Goal: Task Accomplishment & Management: Use online tool/utility

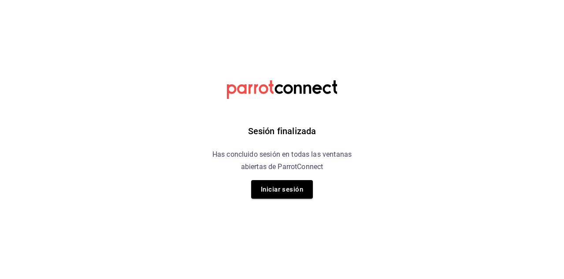
click at [276, 188] on button "Iniciar sesión" at bounding box center [282, 189] width 62 height 19
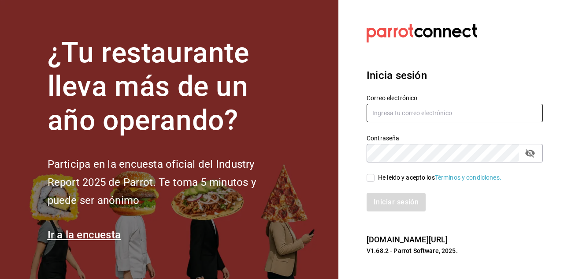
click at [388, 122] on input "text" at bounding box center [455, 113] width 176 height 19
type input "basipulmac@hotmail.com"
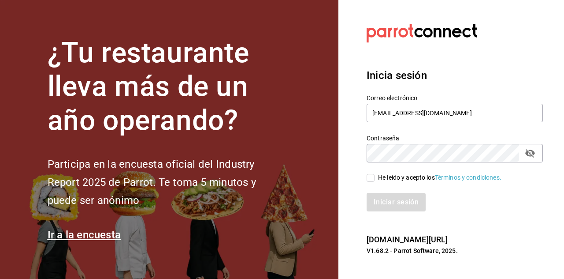
click at [368, 182] on input "He leído y acepto los Términos y condiciones." at bounding box center [371, 178] width 8 height 8
checkbox input "true"
click at [383, 211] on button "Iniciar sesión" at bounding box center [397, 202] width 60 height 19
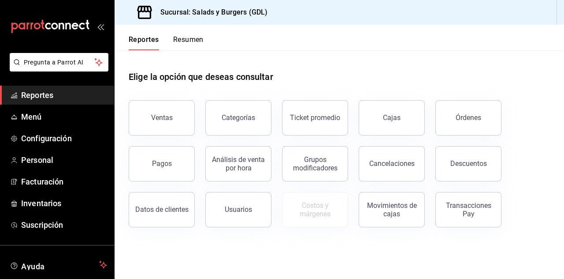
click at [32, 120] on span "Menú" at bounding box center [64, 117] width 86 height 12
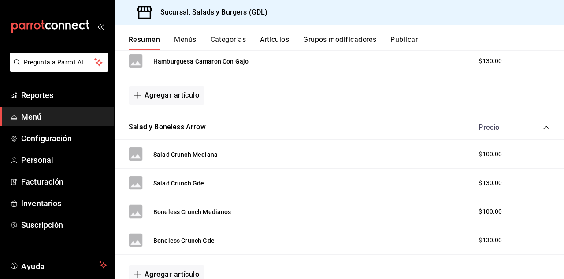
scroll to position [320, 0]
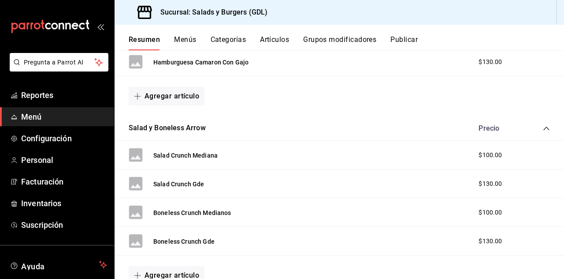
click at [171, 127] on button "Salad y Boneless Arrow" at bounding box center [167, 128] width 77 height 10
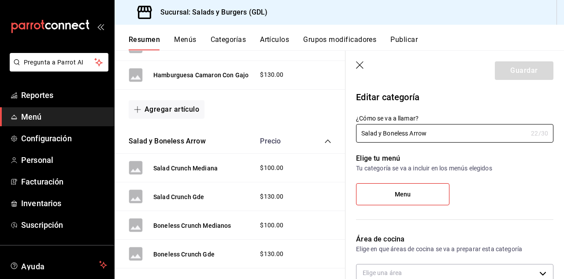
type input "d1cb9940-afda-4622-919b-592376dcee63"
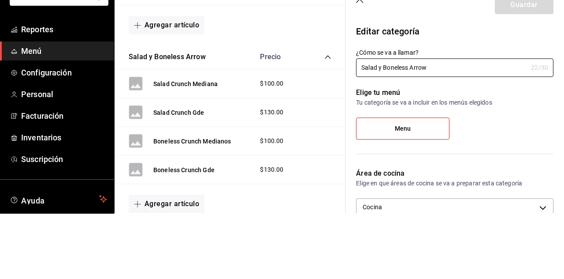
scroll to position [355, 0]
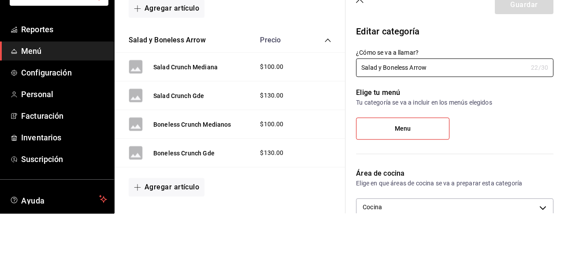
click at [362, 135] on input "Salad y Boneless Arrow" at bounding box center [441, 133] width 171 height 18
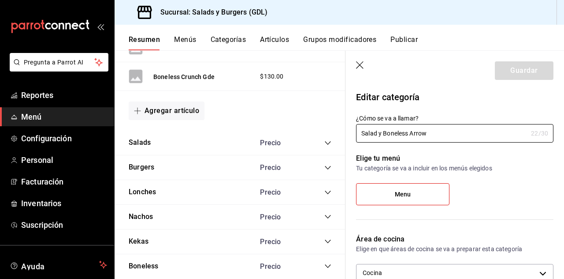
scroll to position [498, 0]
click at [155, 143] on div "Salads Precio" at bounding box center [230, 142] width 231 height 25
click at [326, 141] on icon "collapse-category-row" at bounding box center [327, 142] width 7 height 7
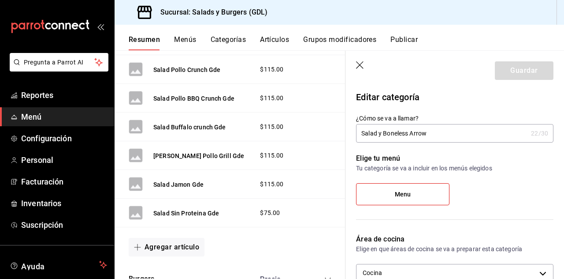
scroll to position [799, 0]
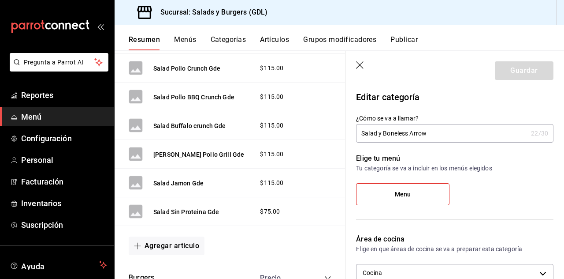
click at [150, 240] on button "Agregar artículo" at bounding box center [167, 245] width 76 height 19
click at [147, 257] on li "Artículo nuevo" at bounding box center [163, 257] width 69 height 22
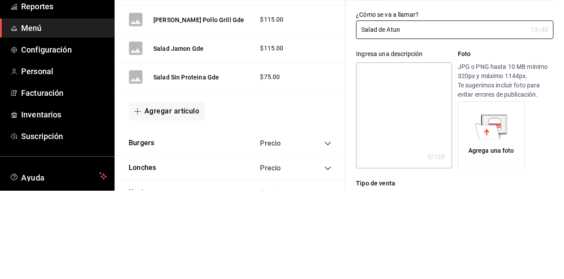
scroll to position [43, 0]
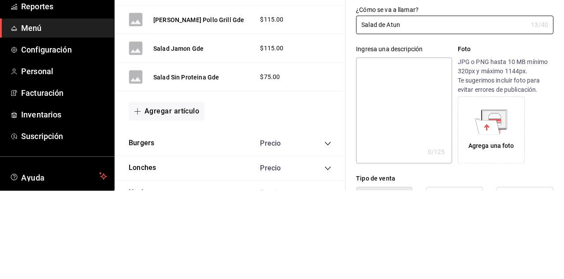
type input "Salad de Atun"
click at [383, 176] on textarea at bounding box center [404, 199] width 96 height 106
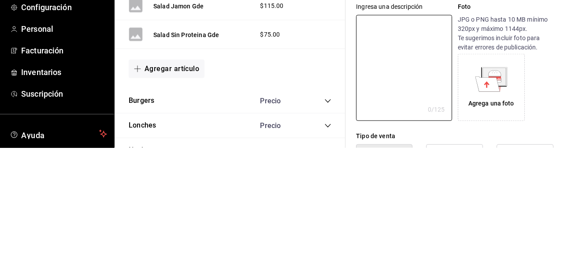
type textarea "A"
type textarea "x"
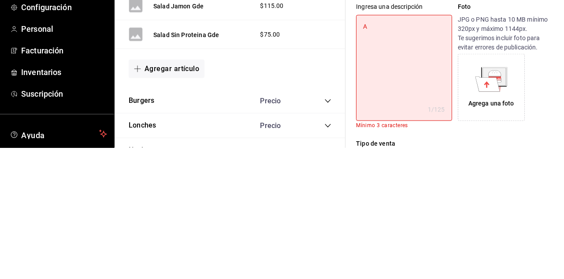
type textarea "At"
type textarea "x"
type textarea "Atu"
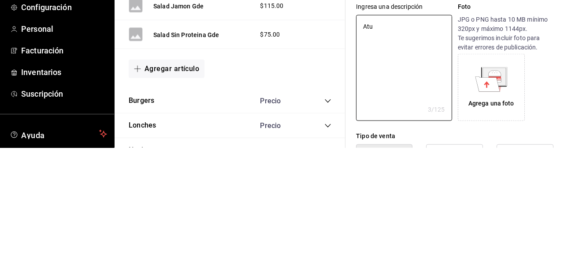
type textarea "x"
type textarea "Atun"
type textarea "x"
type textarea "Atunc"
type textarea "x"
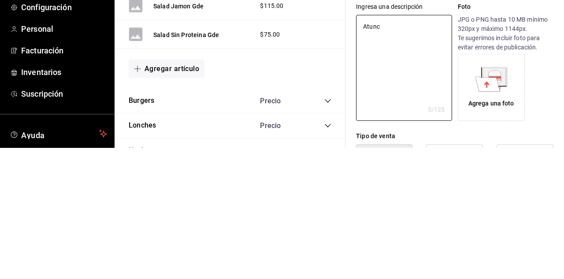
type textarea "Atunco"
type textarea "x"
type textarea "Atunco"
type textarea "x"
type textarea "Atunco"
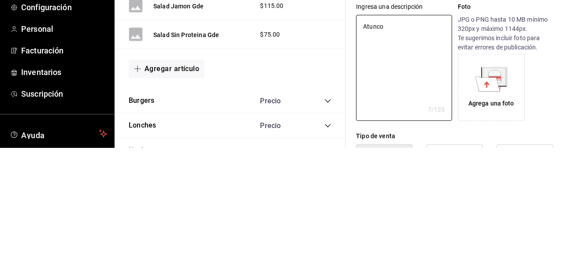
type textarea "x"
type textarea "Atunc"
type textarea "x"
type textarea "Atun"
type textarea "x"
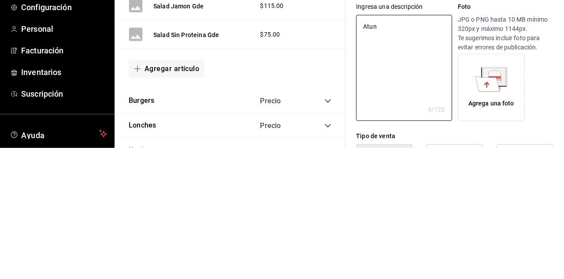
type textarea "Atun"
type textarea "x"
type textarea "Atun c"
type textarea "x"
type textarea "Atun co"
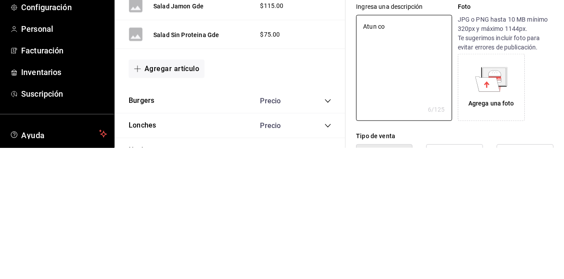
type textarea "x"
type textarea "Atun con"
type textarea "x"
type textarea "Atun con"
type textarea "x"
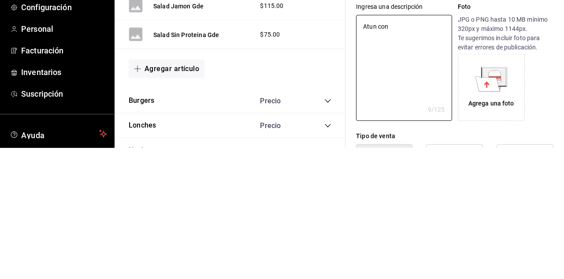
type textarea "Atun con c"
type textarea "x"
type textarea "Atun con cr"
type textarea "x"
type textarea "Atun con cre"
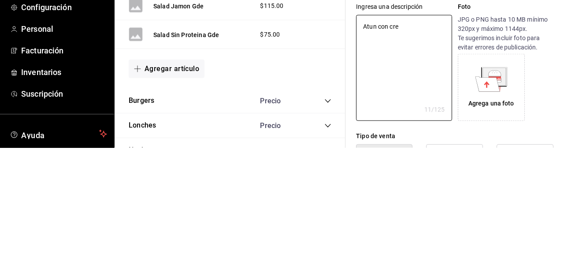
type textarea "x"
type textarea "Atun con crem"
type textarea "x"
type textarea "Atun con crema"
type textarea "x"
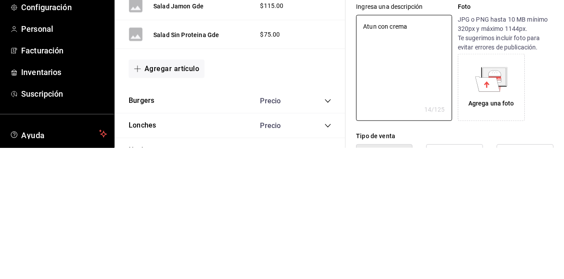
type textarea "Atun con crema"
type textarea "x"
type textarea "Atun con crema c"
type textarea "x"
type textarea "Atun con crema co"
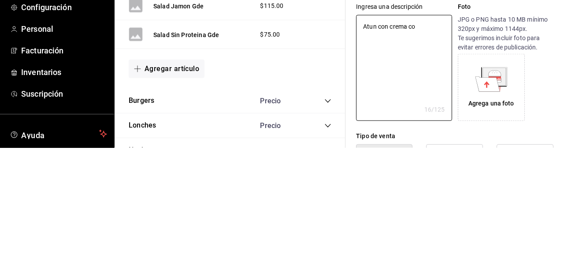
type textarea "x"
type textarea "Atun con crema cod"
type textarea "x"
type textarea "Atun con crema codi"
type textarea "x"
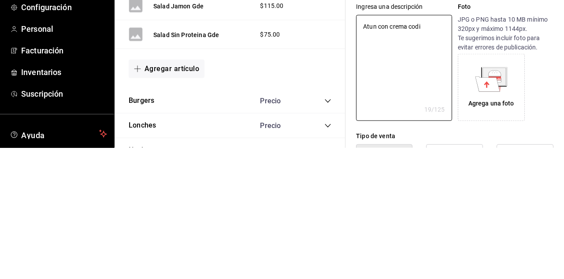
type textarea "Atun con crema codit"
type textarea "x"
type textarea "Atun con crema codito"
type textarea "x"
type textarea "Atun con crema coditos"
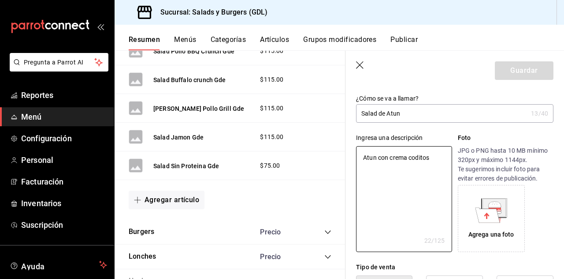
click at [409, 160] on textarea "Atun con crema coditos" at bounding box center [404, 199] width 96 height 106
type textarea "x"
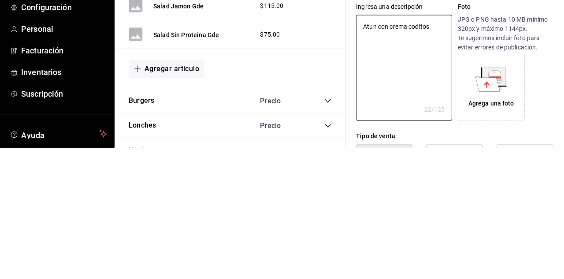
type textarea "Atun con crema ycoditos"
type textarea "x"
type textarea "Atun con crema y coditos"
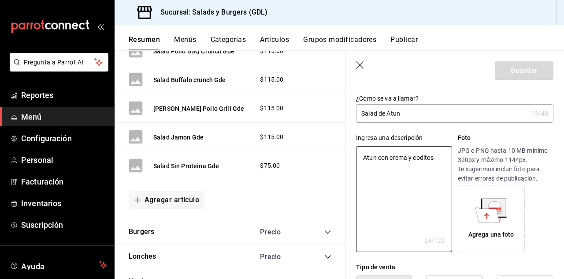
type textarea "x"
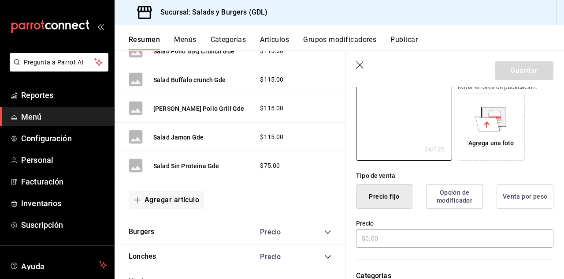
scroll to position [149, 0]
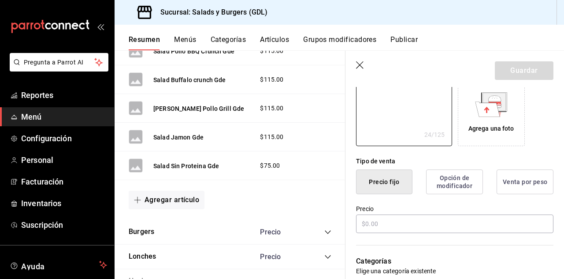
type textarea "Atun con crema y coditos"
click at [375, 219] on input "text" at bounding box center [454, 223] width 197 height 19
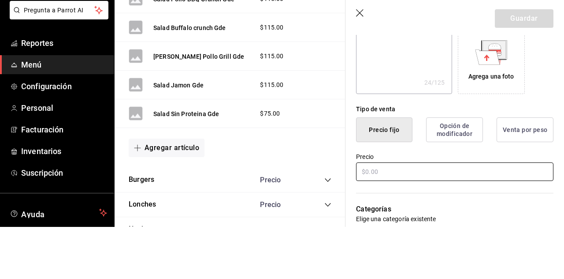
scroll to position [12, 0]
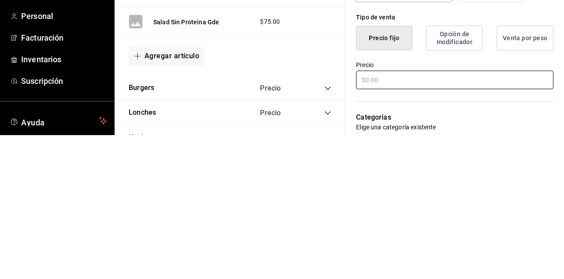
type textarea "x"
type input "$8.00"
type textarea "x"
type input "$85.00"
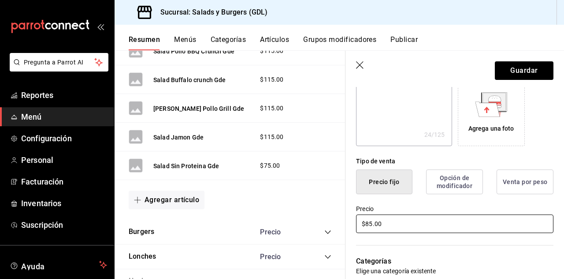
type textarea "x"
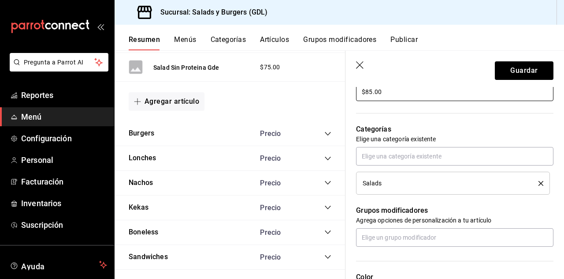
scroll to position [281, 0]
type input "$85.00"
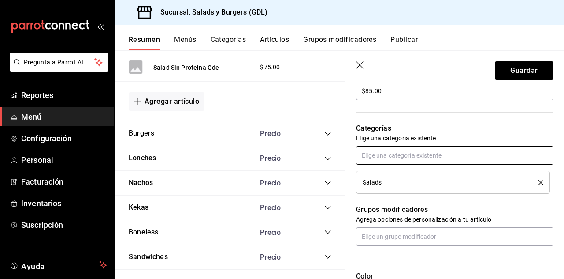
click at [383, 156] on input "text" at bounding box center [454, 155] width 197 height 19
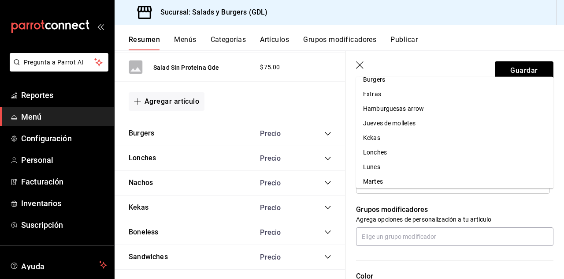
scroll to position [38, 0]
click at [372, 159] on li "Lunes" at bounding box center [454, 166] width 197 height 15
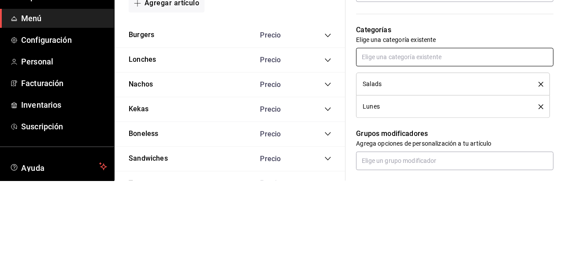
scroll to position [42, 0]
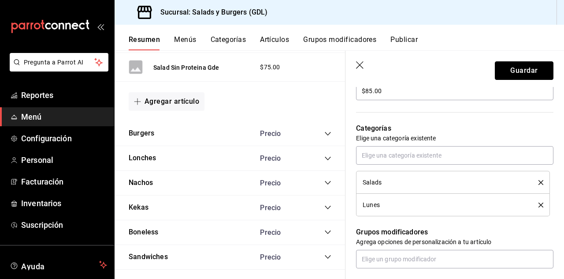
click at [520, 71] on button "Guardar" at bounding box center [524, 70] width 59 height 19
type textarea "x"
